Goal: Check status: Check status

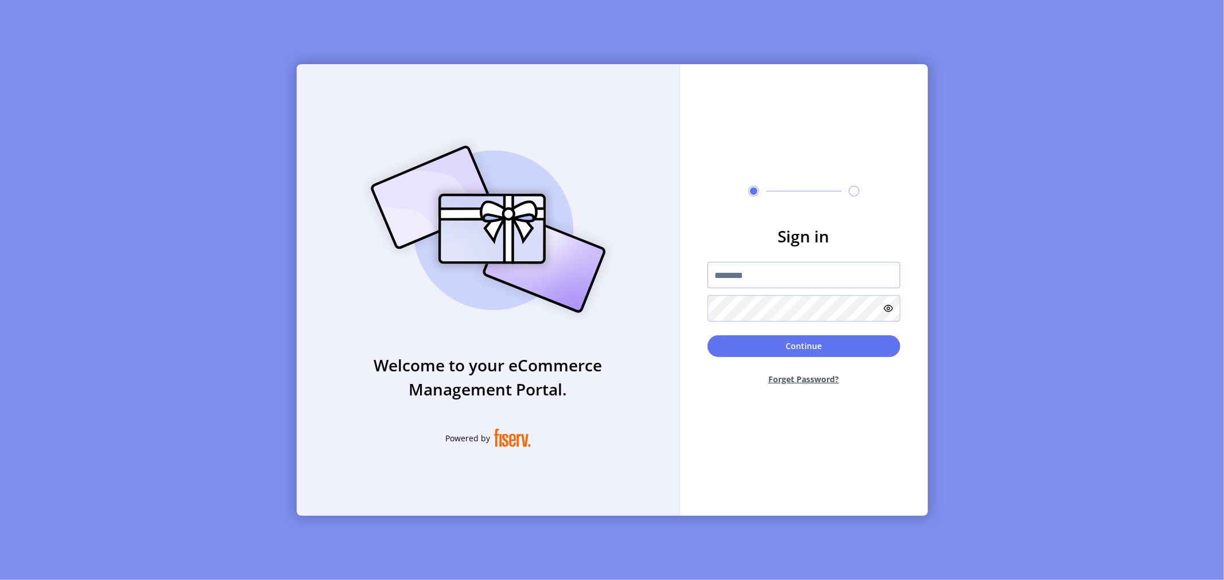
click at [727, 267] on input "text" at bounding box center [803, 275] width 193 height 26
type input "**********"
click at [707, 336] on button "Continue" at bounding box center [803, 347] width 193 height 22
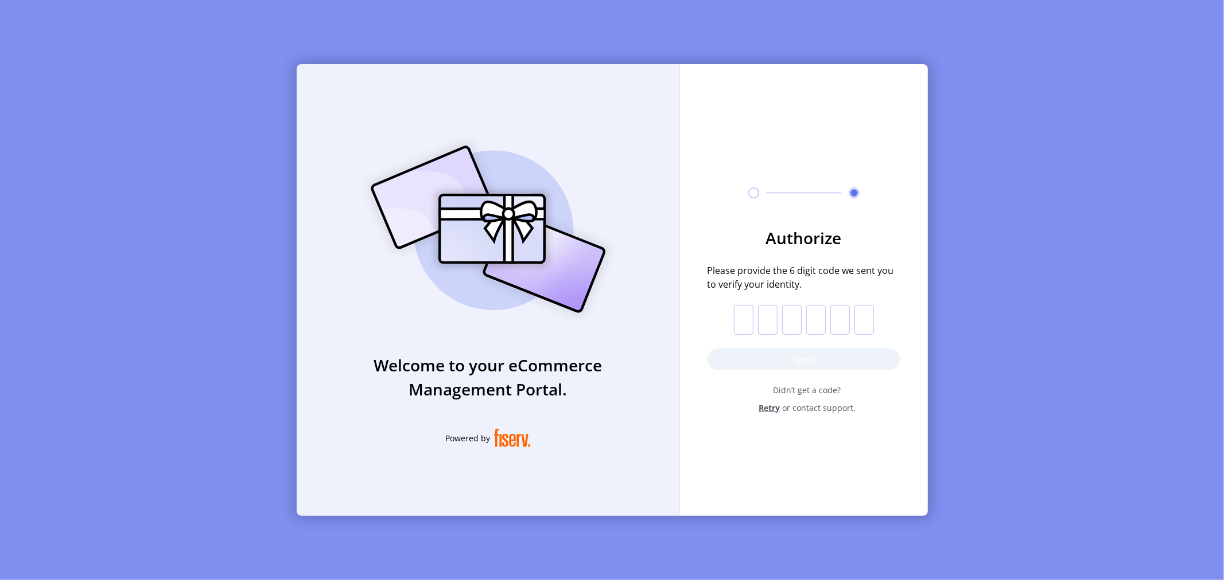
click at [743, 330] on input "text" at bounding box center [744, 320] width 20 height 30
paste input "*"
type input "*"
click at [767, 364] on button "Sign in" at bounding box center [803, 360] width 193 height 22
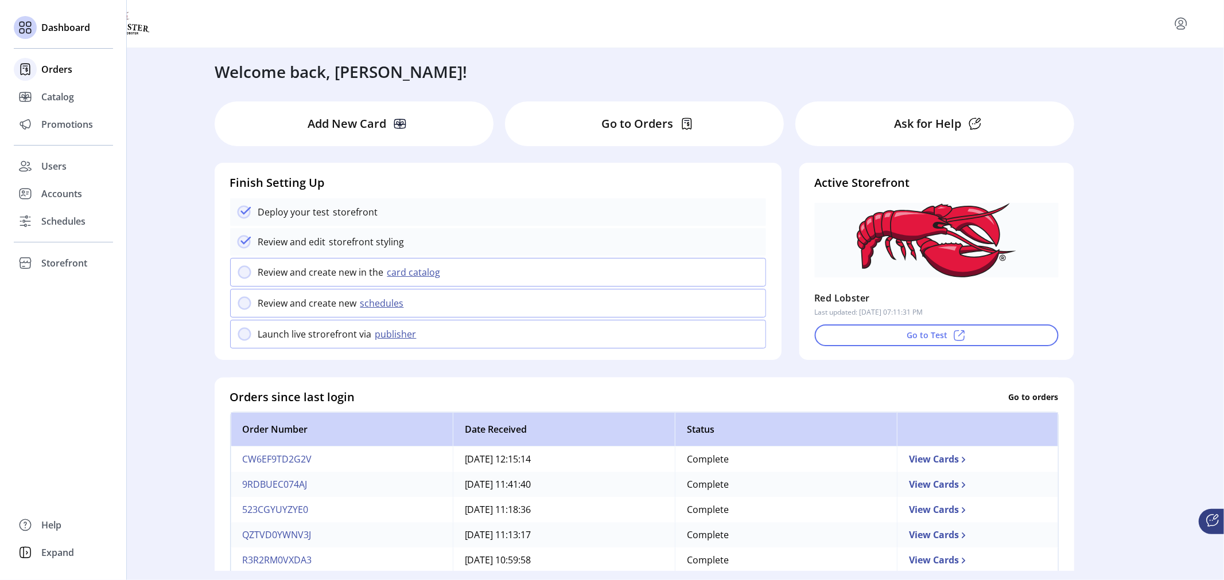
click at [56, 68] on span "Orders" at bounding box center [56, 70] width 31 height 14
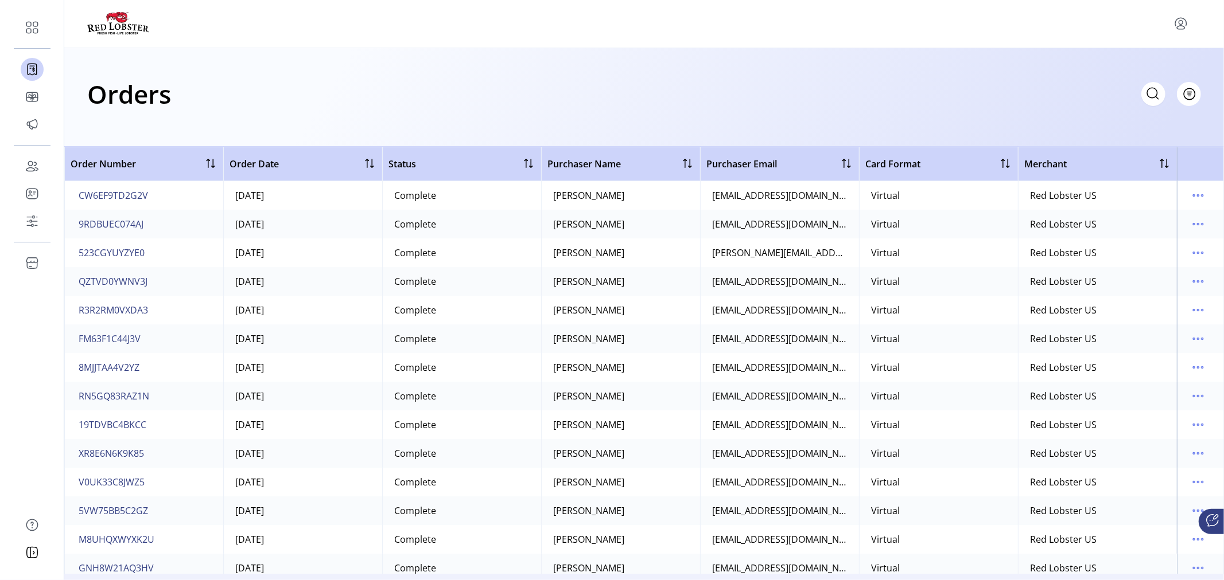
click at [726, 87] on div "Orders Filter Focused All Orders" at bounding box center [643, 94] width 1113 height 40
click at [1146, 93] on icon at bounding box center [1152, 93] width 18 height 18
paste input "**********"
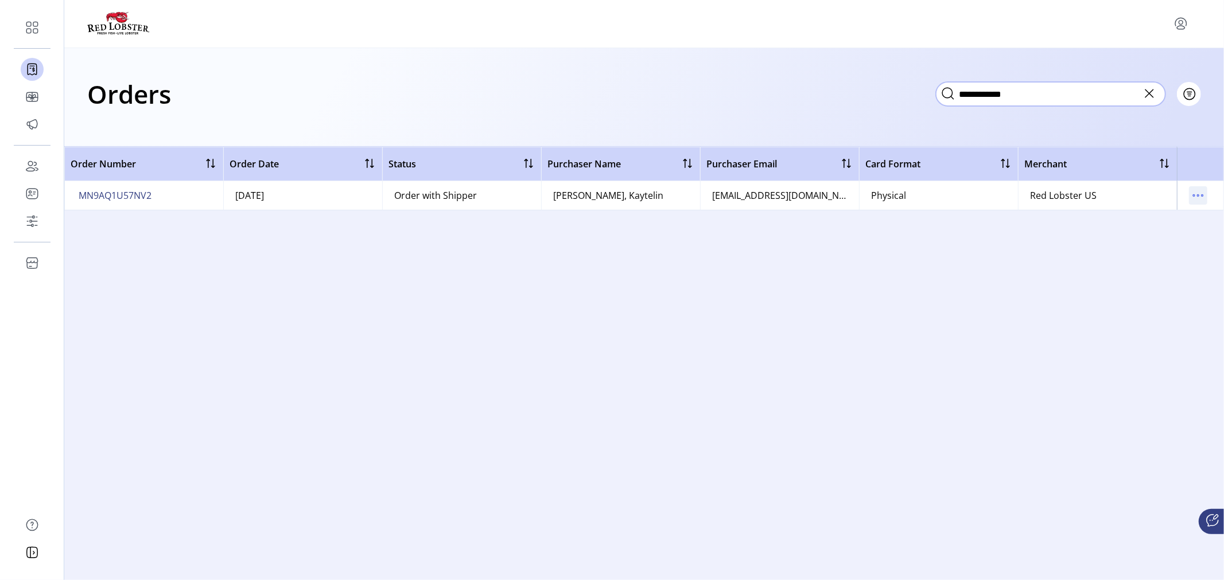
type input "**********"
click at [1206, 196] on icon "menu" at bounding box center [1198, 195] width 18 height 18
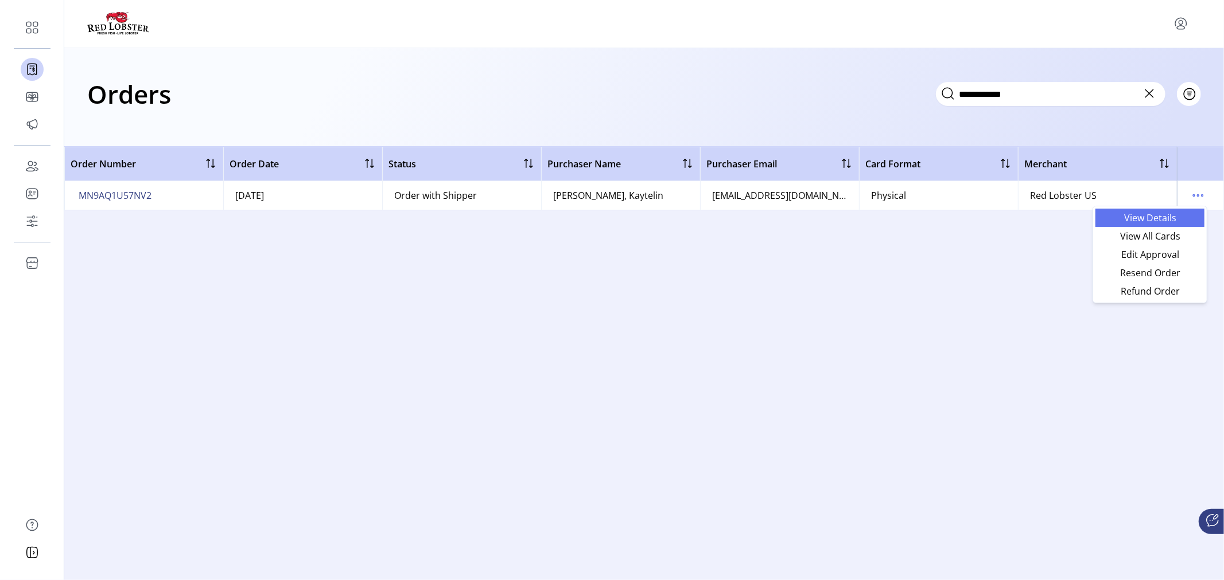
click at [1122, 222] on span "View Details" at bounding box center [1149, 217] width 95 height 9
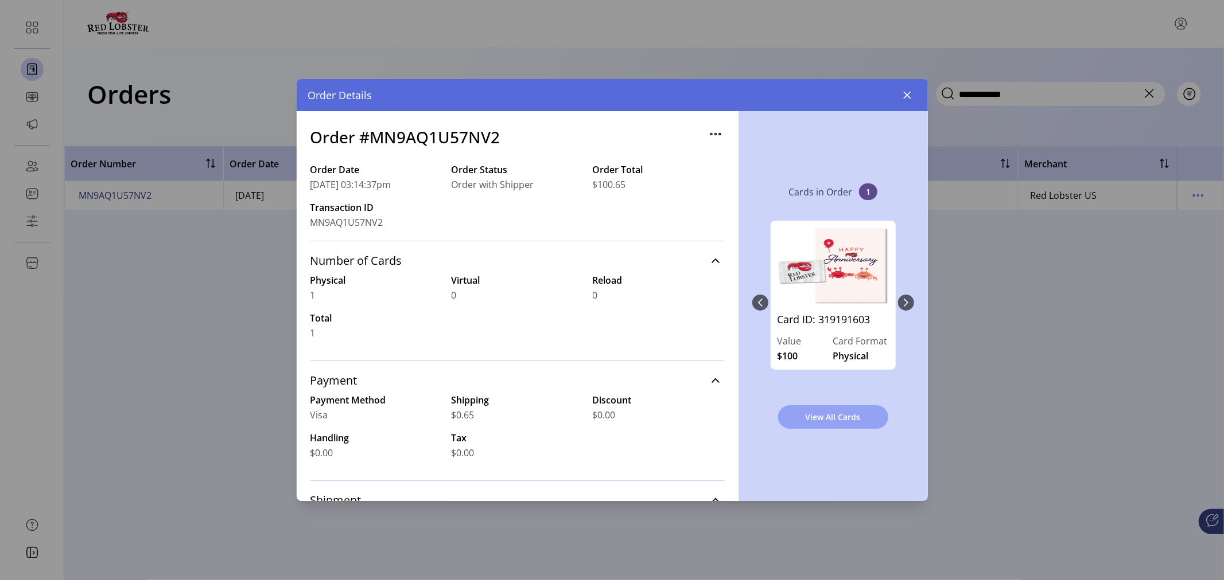
click at [839, 418] on span "View All Cards" at bounding box center [833, 417] width 80 height 12
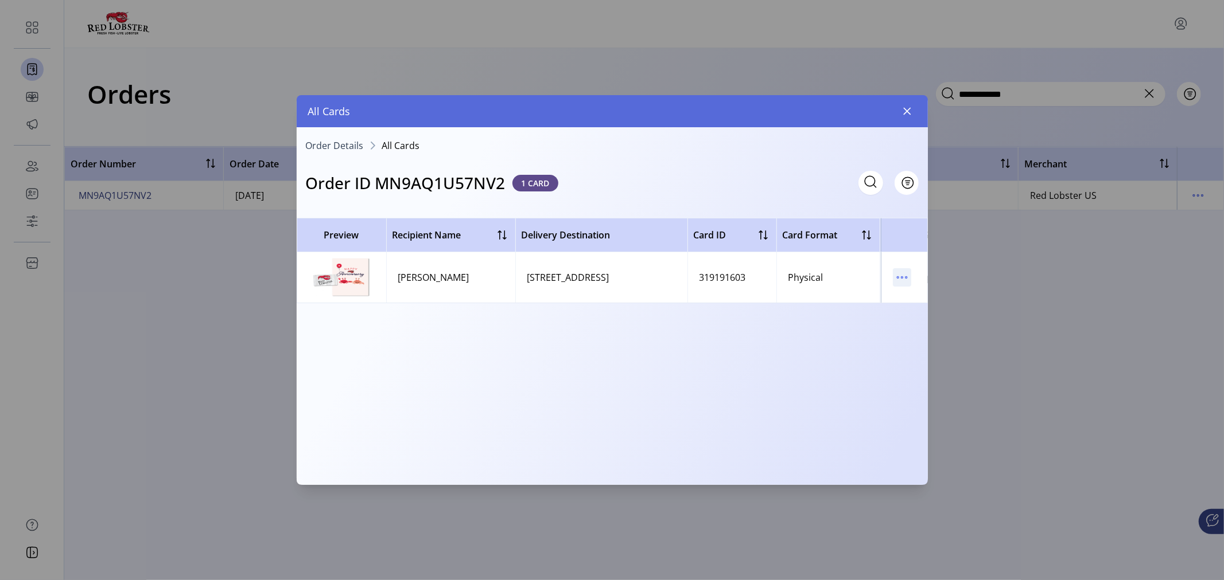
click at [897, 278] on icon "menu" at bounding box center [898, 278] width 2 height 2
drag, startPoint x: 918, startPoint y: 295, endPoint x: 738, endPoint y: 268, distance: 181.6
click at [917, 295] on span "View Card Details" at bounding box center [949, 299] width 95 height 9
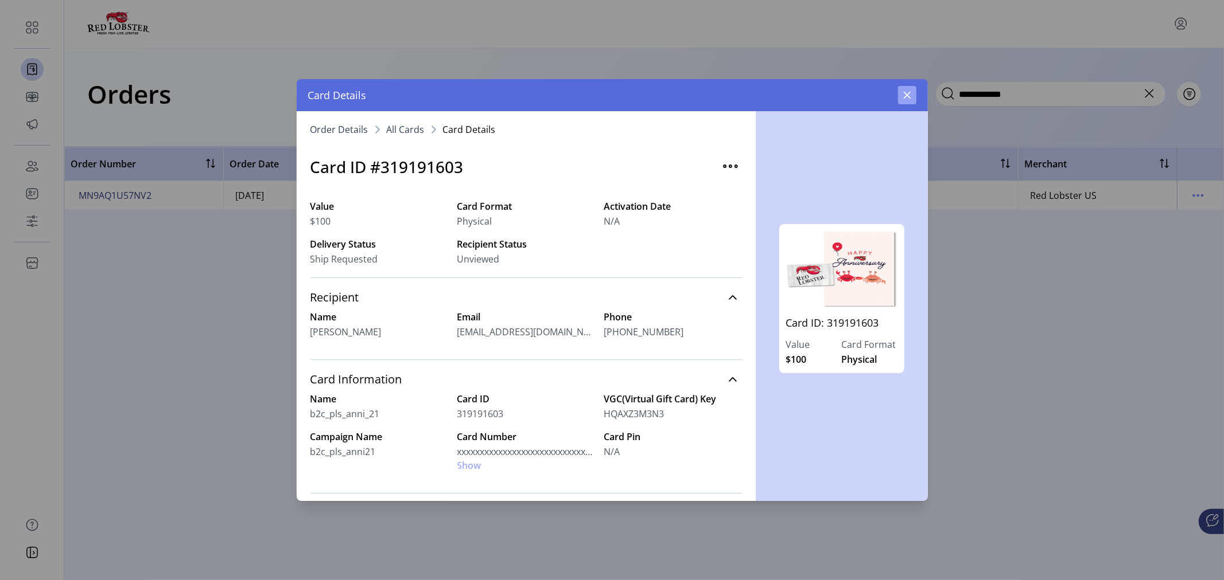
click at [909, 96] on icon "button" at bounding box center [906, 95] width 9 height 9
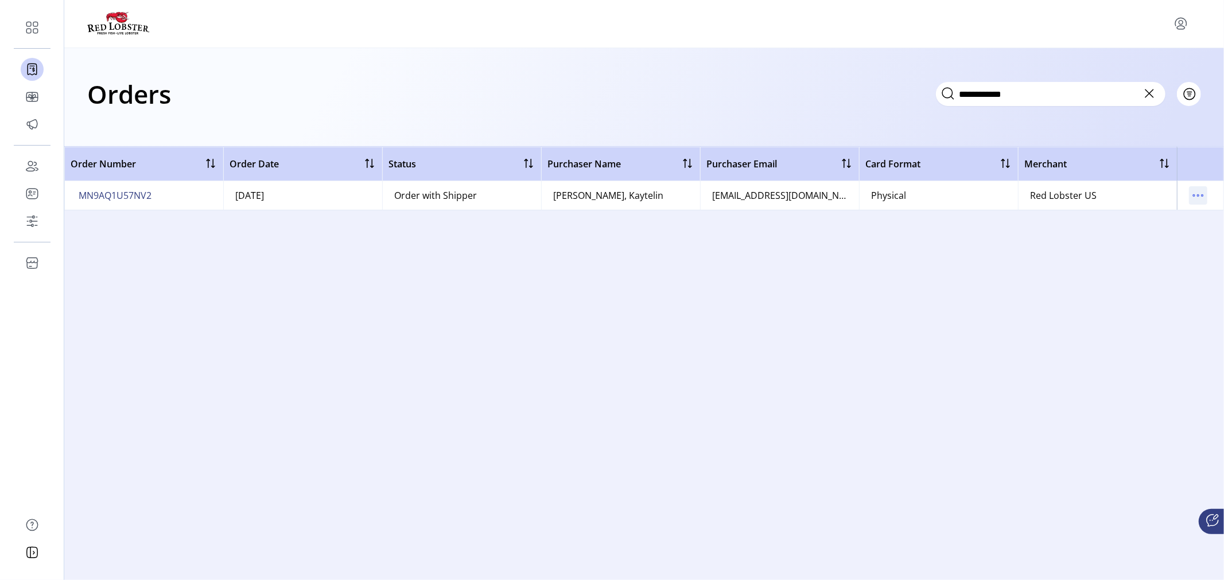
click at [1200, 192] on icon "menu" at bounding box center [1198, 195] width 18 height 18
click at [1126, 232] on span "View All Cards" at bounding box center [1149, 236] width 95 height 9
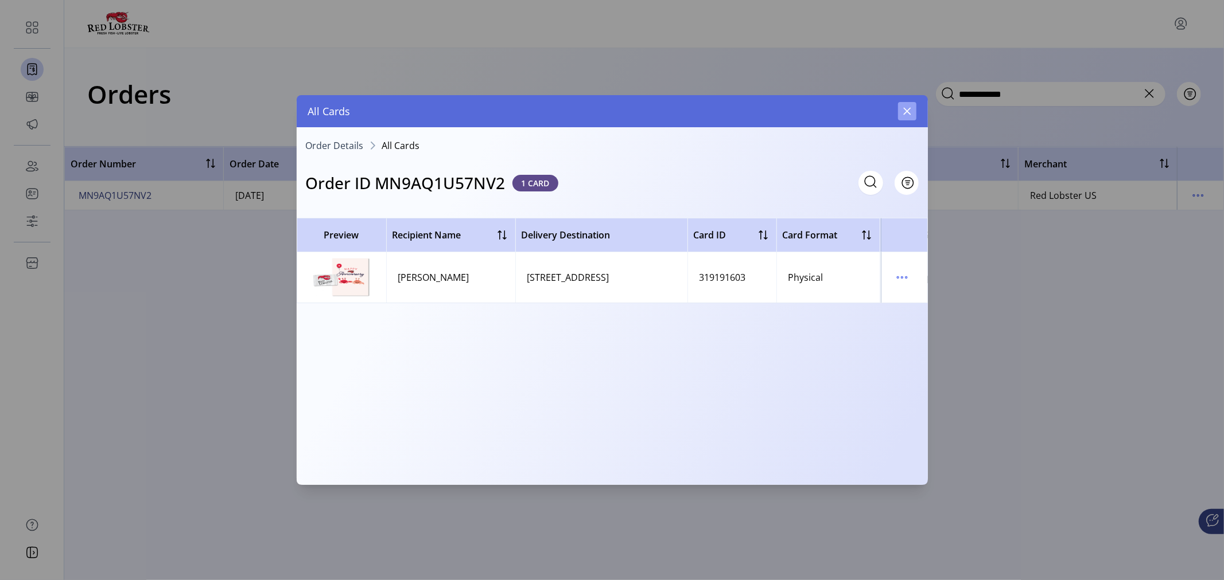
click at [903, 107] on icon "button" at bounding box center [906, 111] width 9 height 9
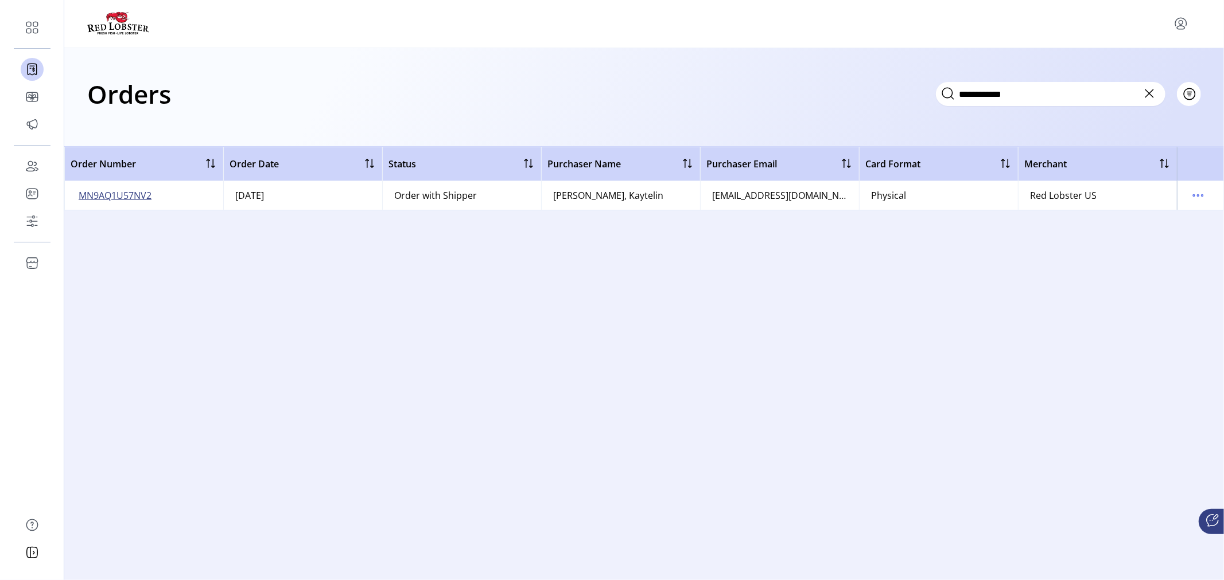
click at [116, 193] on span "MN9AQ1U57NV2" at bounding box center [115, 196] width 73 height 14
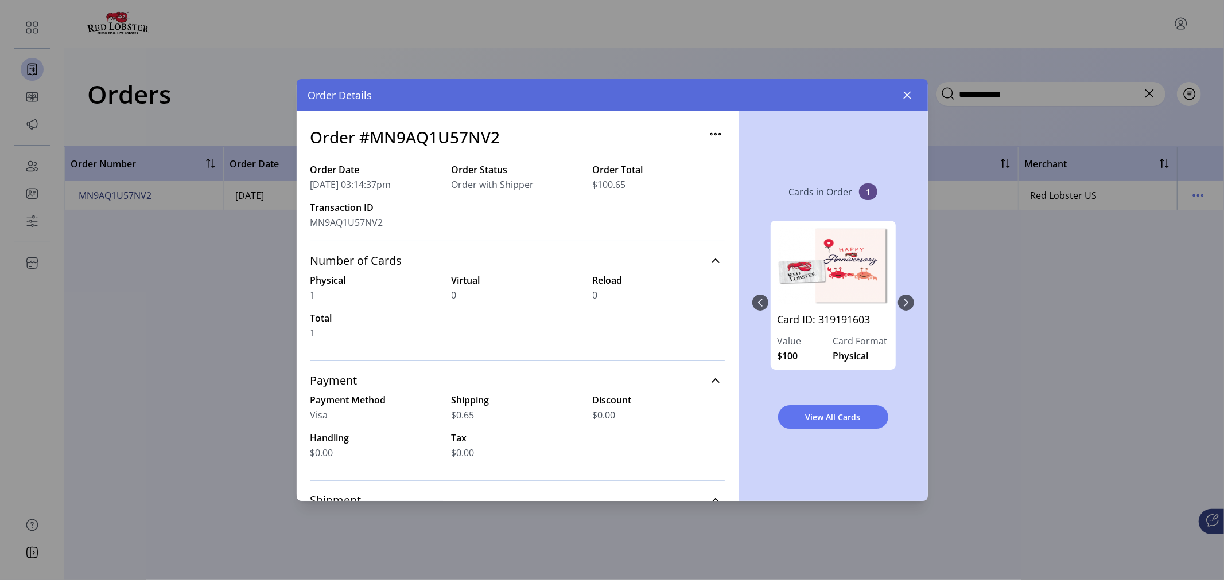
click at [905, 301] on div "Card ID: 319191603 Value $100 Card Format Physical" at bounding box center [833, 302] width 162 height 187
drag, startPoint x: 907, startPoint y: 92, endPoint x: 888, endPoint y: 92, distance: 19.5
click at [907, 92] on icon "button" at bounding box center [906, 95] width 9 height 9
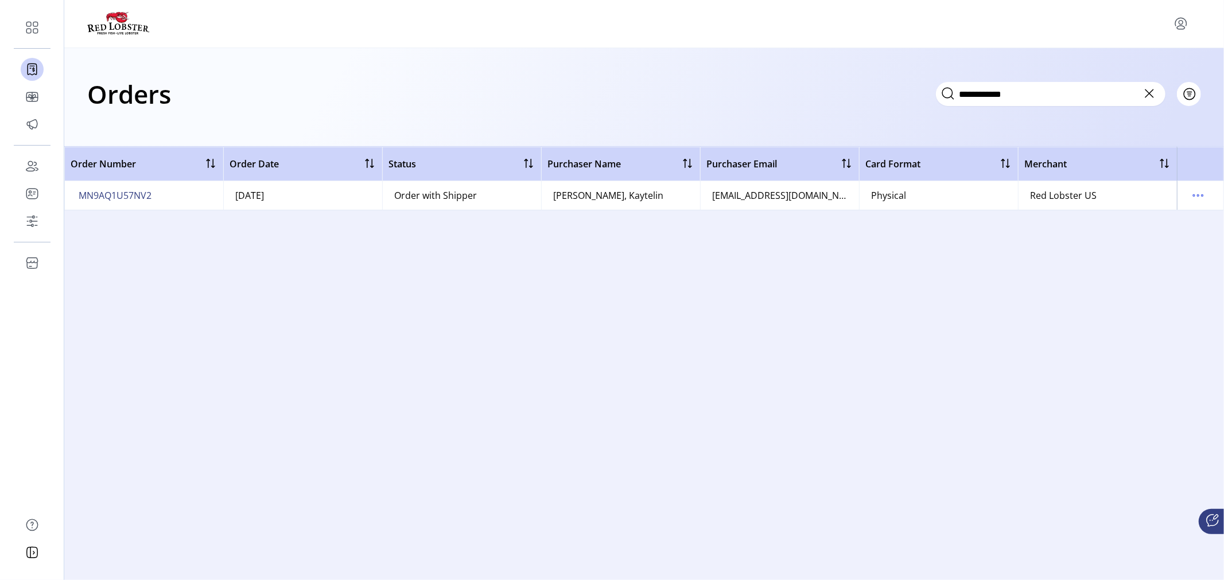
click at [1148, 93] on icon at bounding box center [1149, 94] width 8 height 8
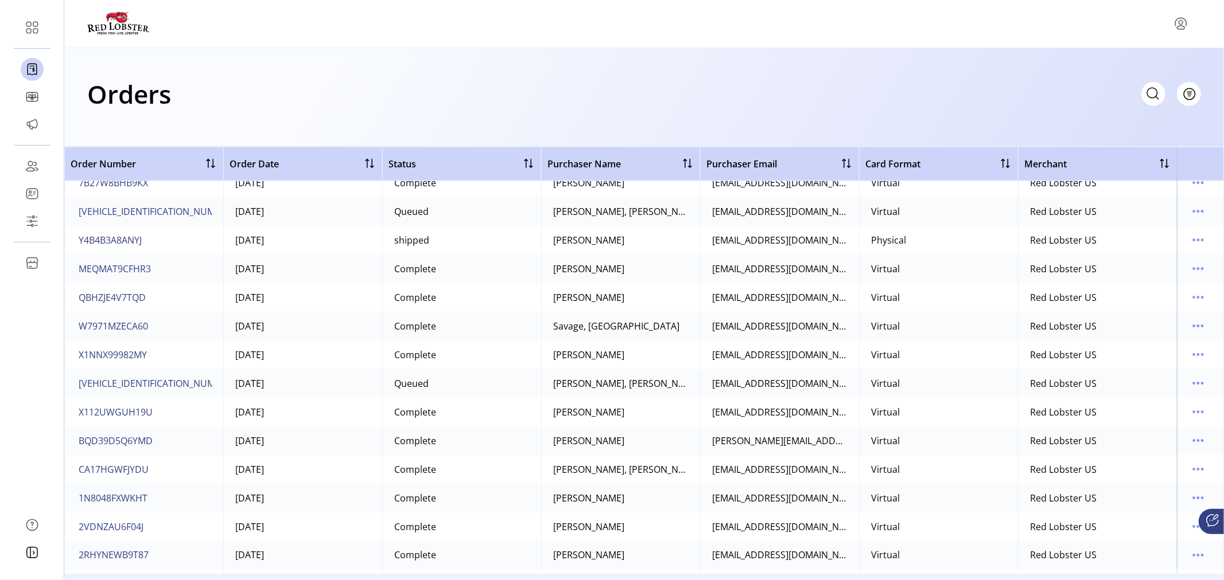
scroll to position [1529, 0]
